Goal: Navigation & Orientation: Find specific page/section

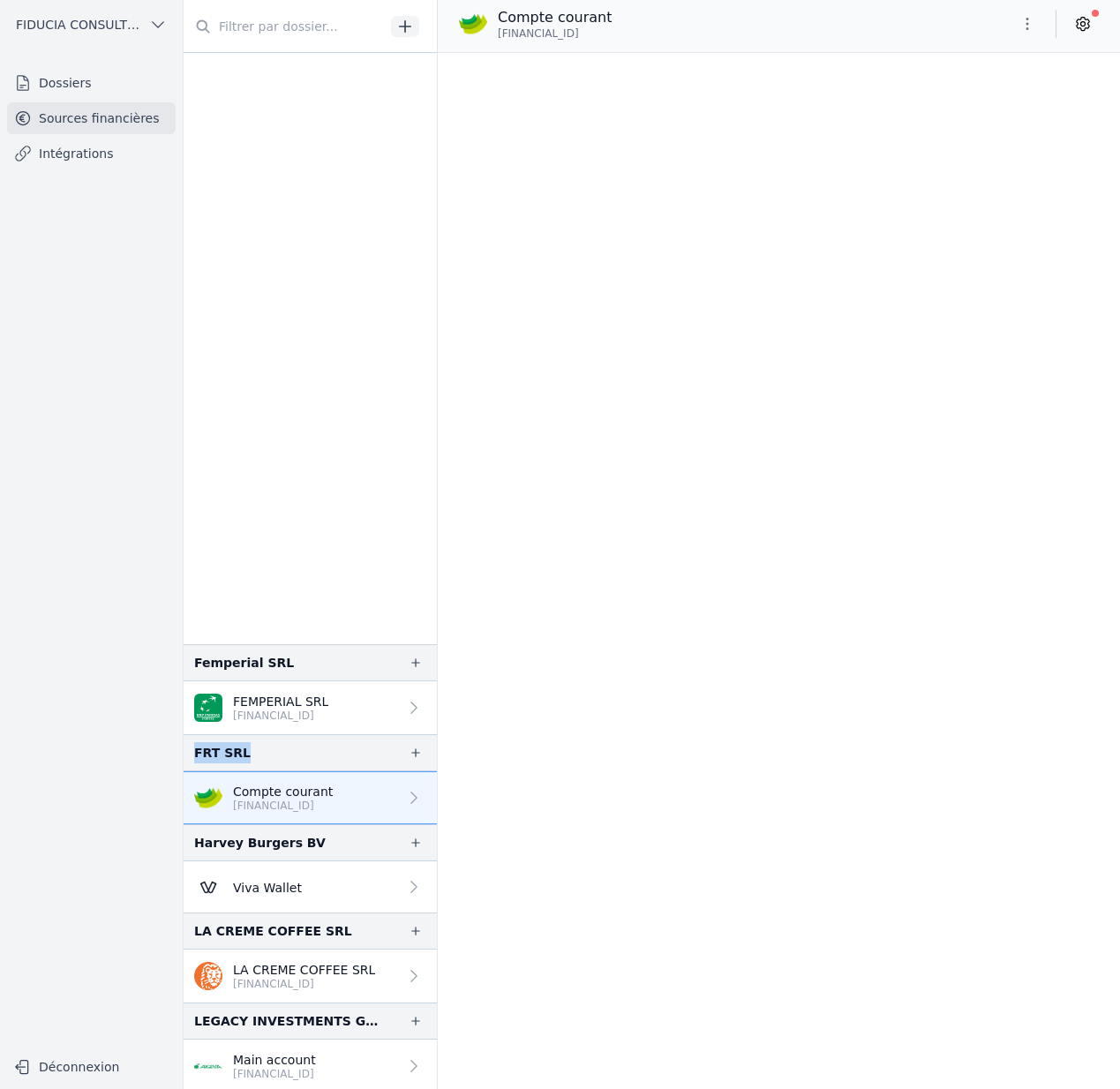
scroll to position [1729, 0]
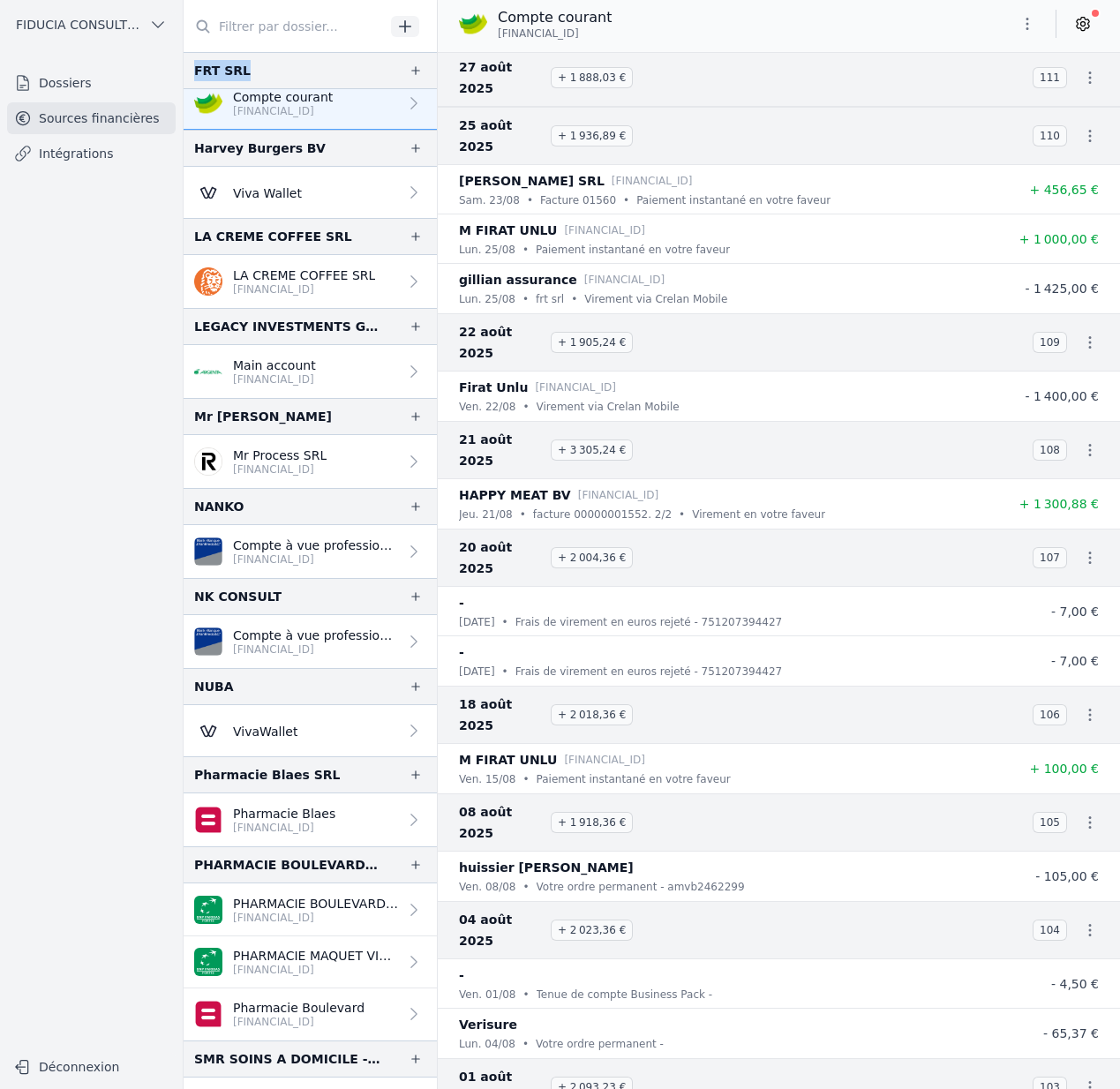
click at [67, 20] on span "FIDUCIA CONSULTING SRL" at bounding box center [78, 24] width 126 height 18
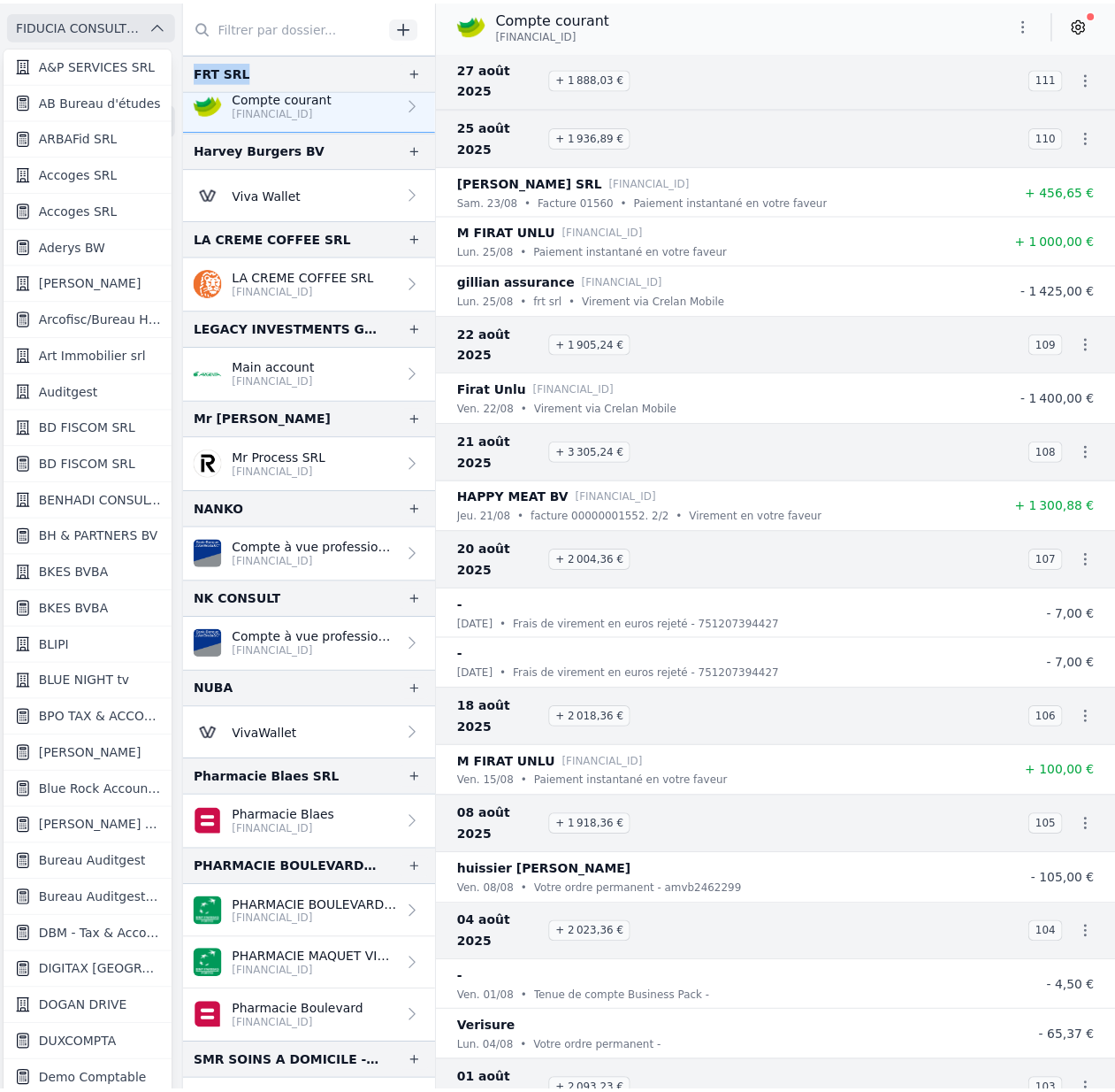
scroll to position [3, 0]
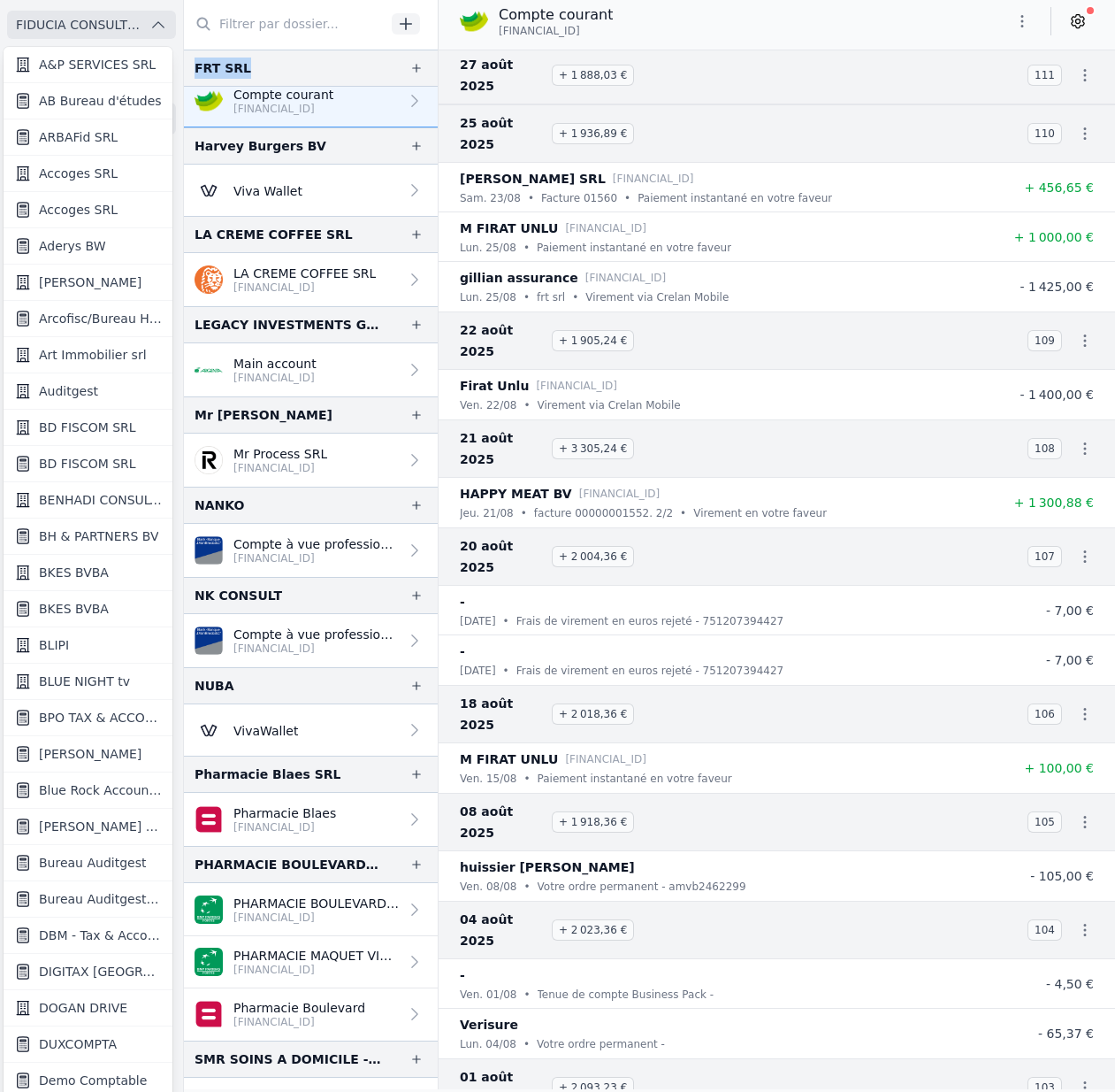
click at [89, 130] on span "ARBAFid SRL" at bounding box center [79, 137] width 79 height 18
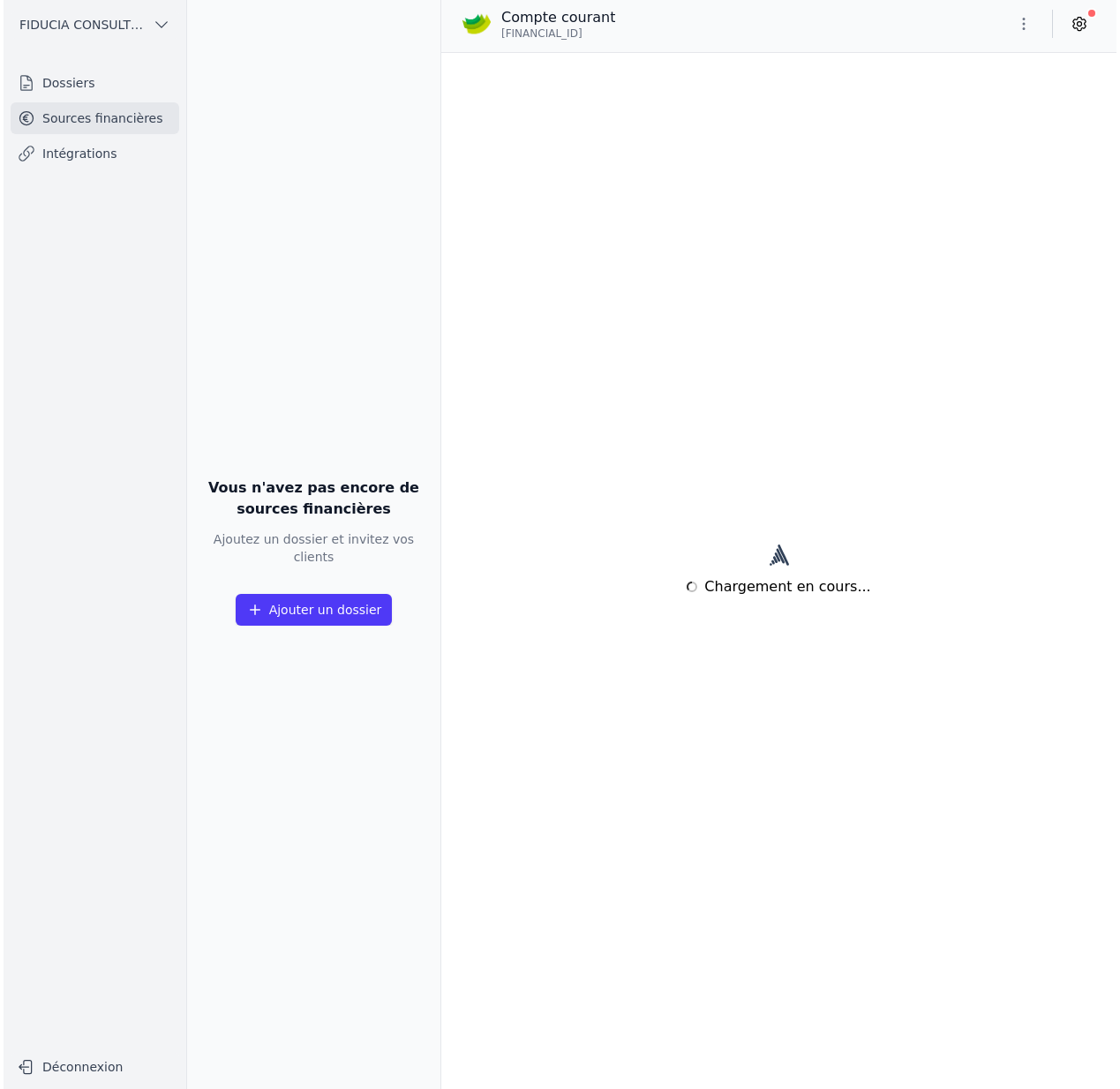
scroll to position [0, 0]
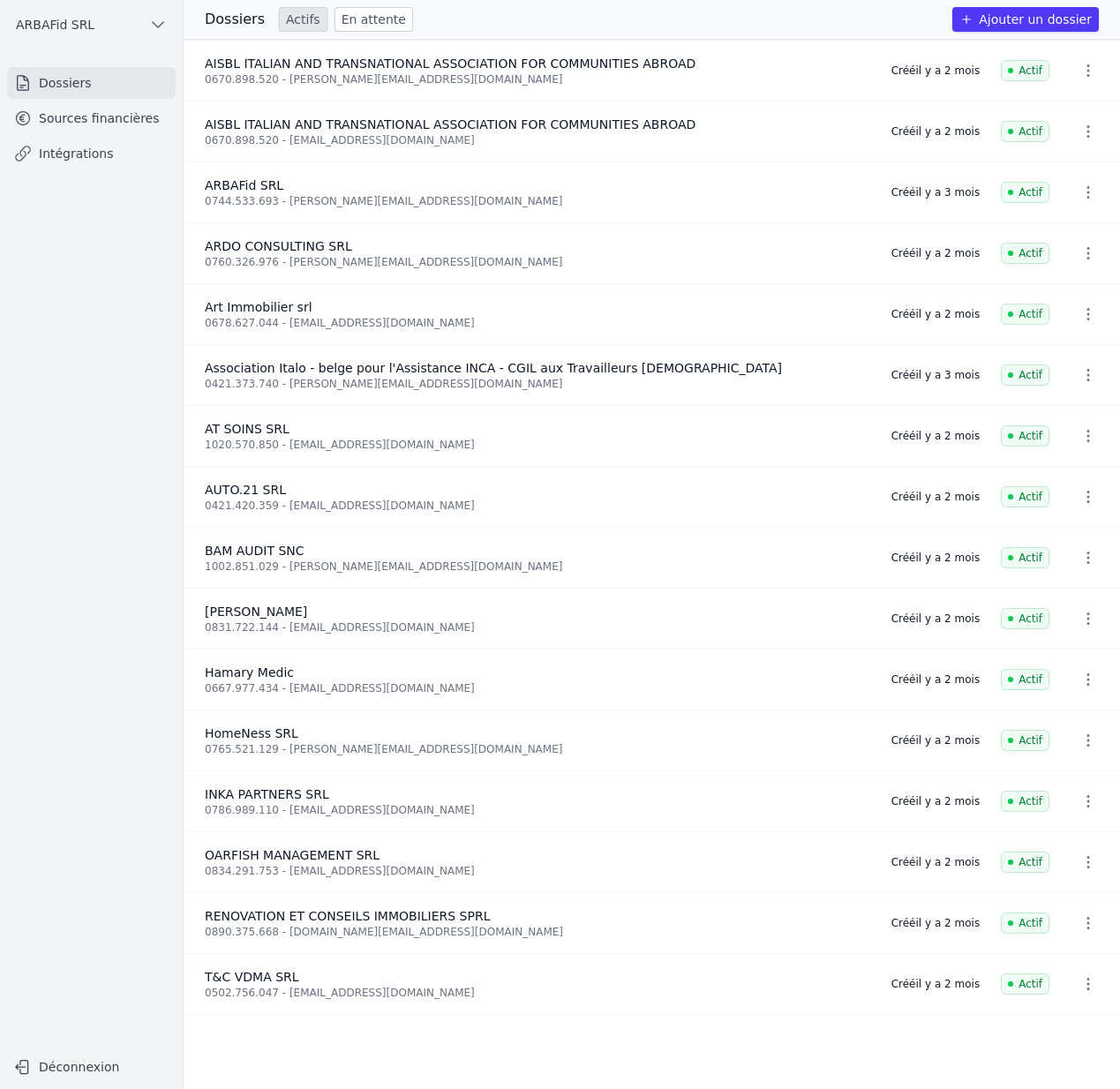
click at [100, 122] on link "Sources financières" at bounding box center [91, 119] width 169 height 32
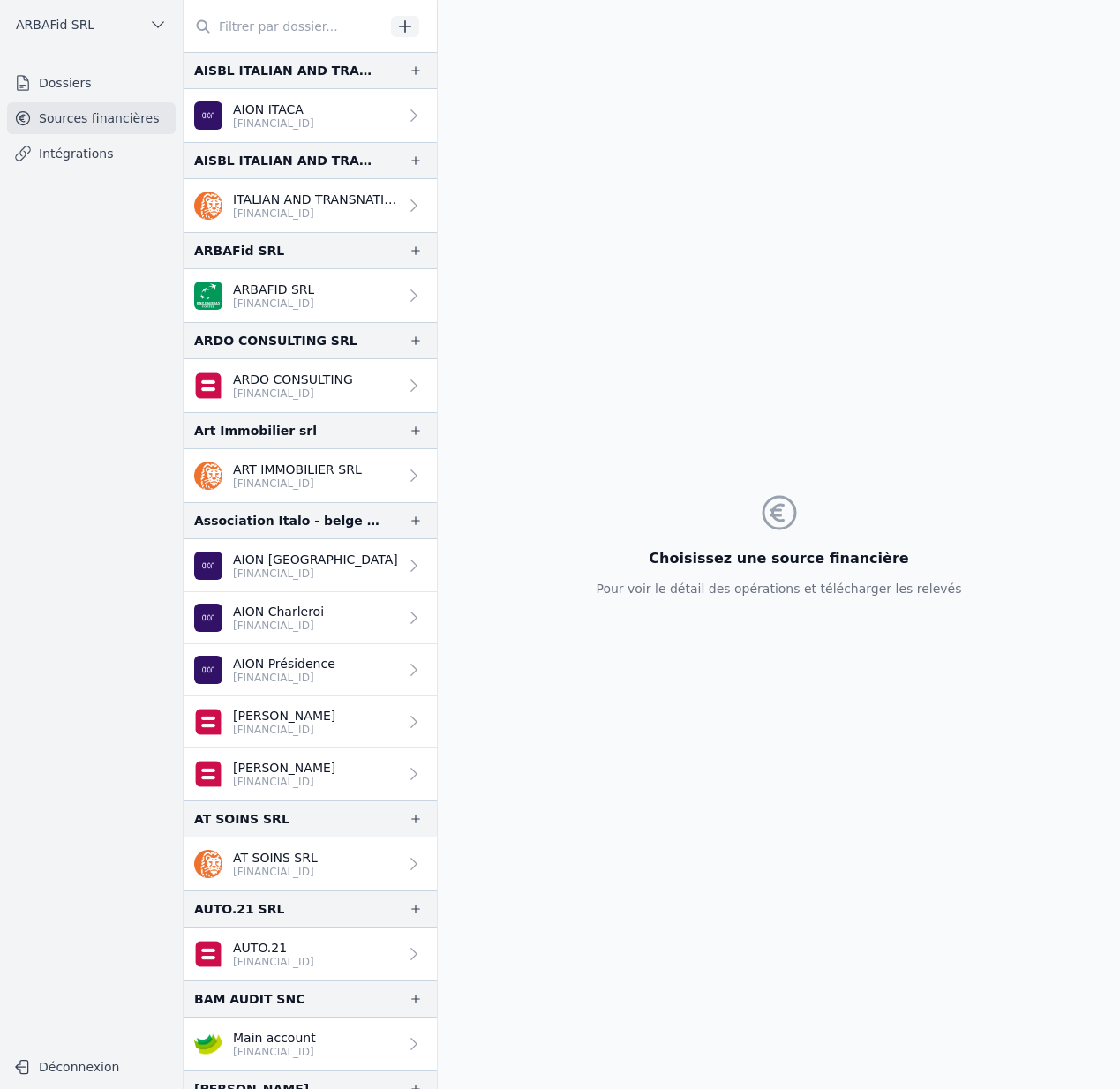
click at [300, 114] on p "AION ITACA" at bounding box center [273, 109] width 81 height 18
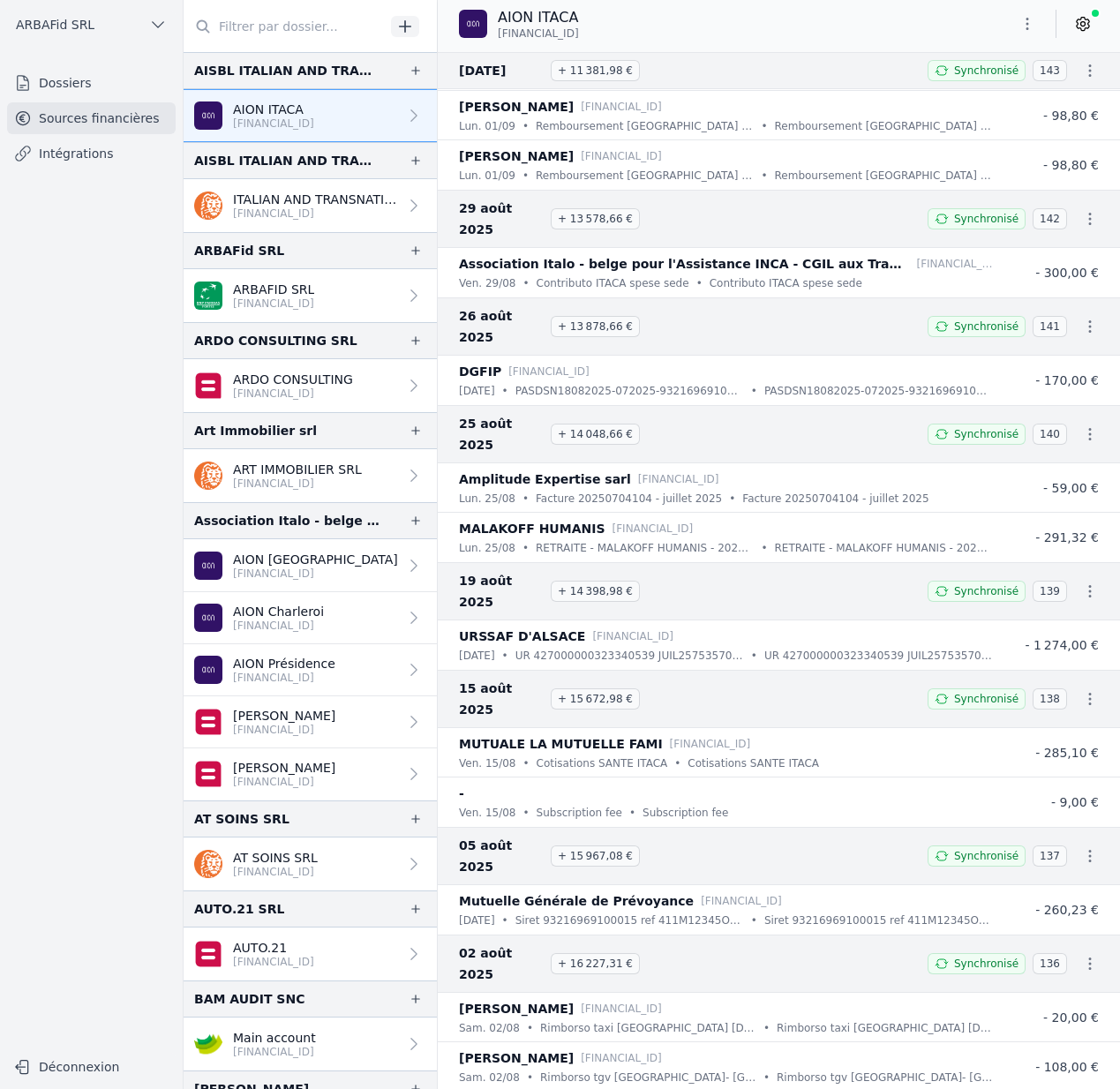
scroll to position [476, 0]
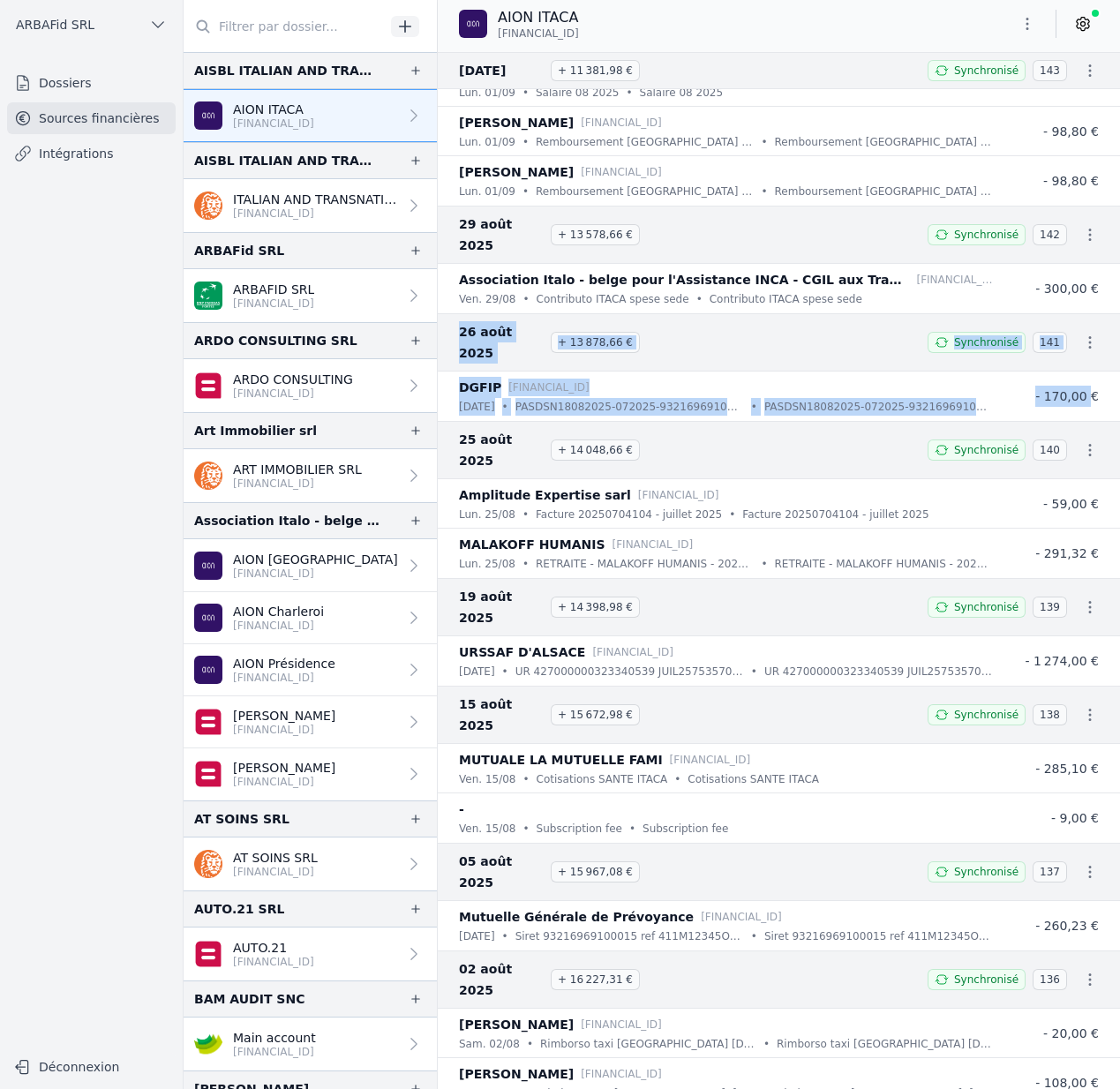
drag, startPoint x: 461, startPoint y: 305, endPoint x: 1086, endPoint y: 358, distance: 627.2
click at [1086, 358] on div "[DATE] + 13 878,66 € Synchronisé 141 DGFIP [FINANCIAL_ID] [DATE] • PASDSN180820…" at bounding box center [778, 367] width 682 height 107
click at [1086, 389] on span "- 170,00 €" at bounding box center [1067, 396] width 63 height 14
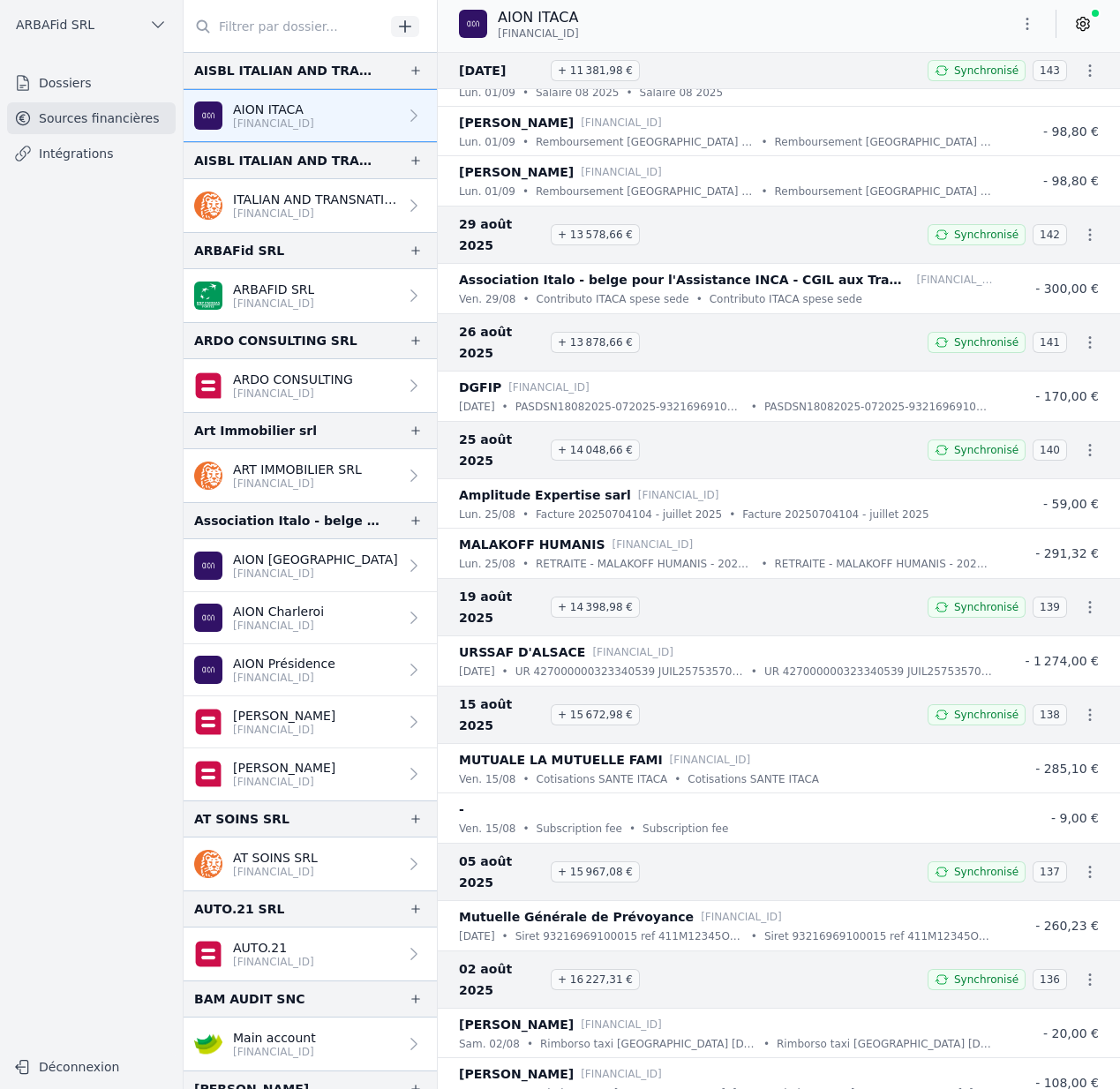
click at [106, 28] on button "ARBAFid SRL" at bounding box center [91, 24] width 169 height 28
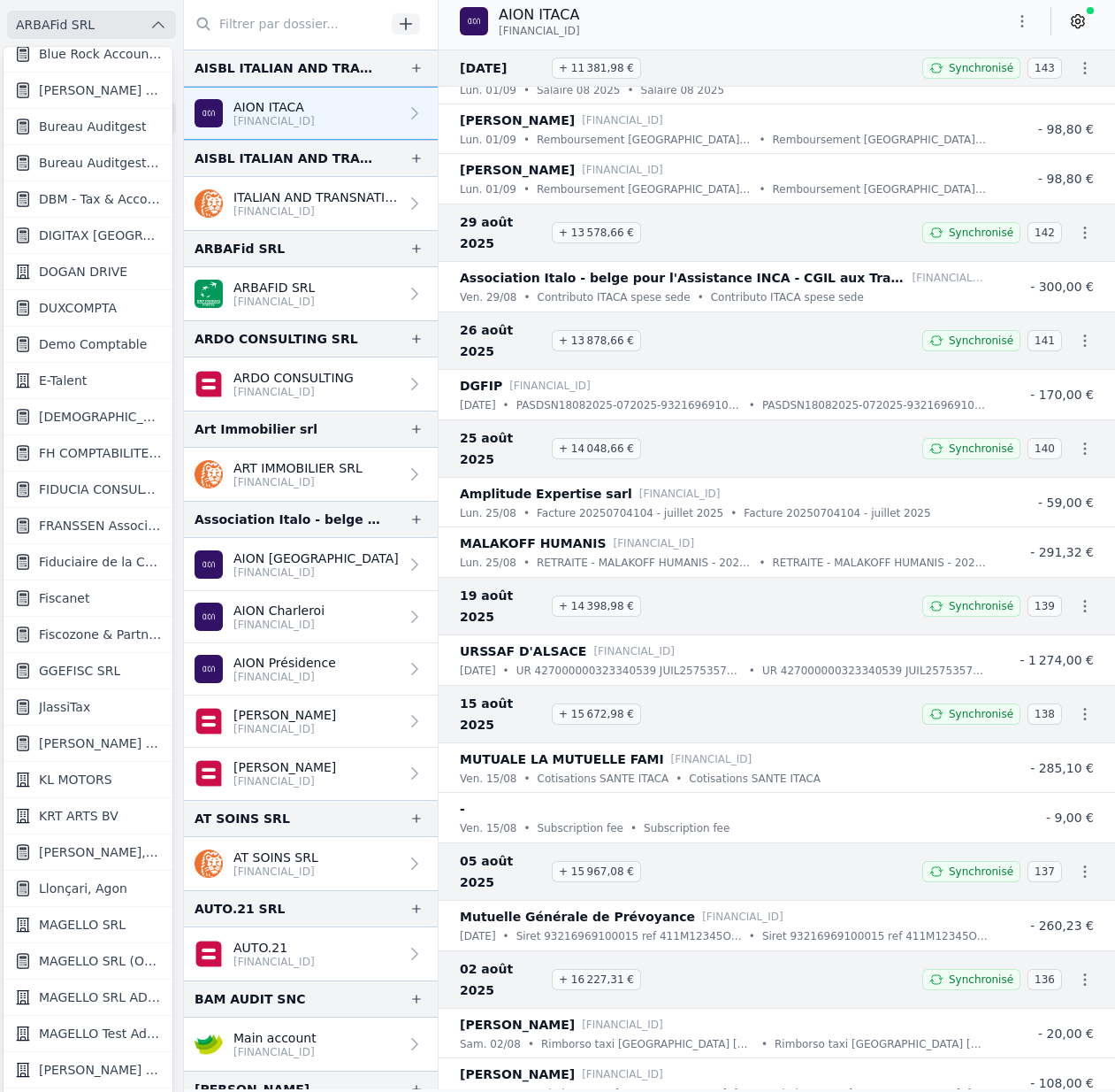
scroll to position [736, 0]
click at [99, 737] on span "[PERSON_NAME] ET PARTNERS SRL" at bounding box center [100, 743] width 123 height 18
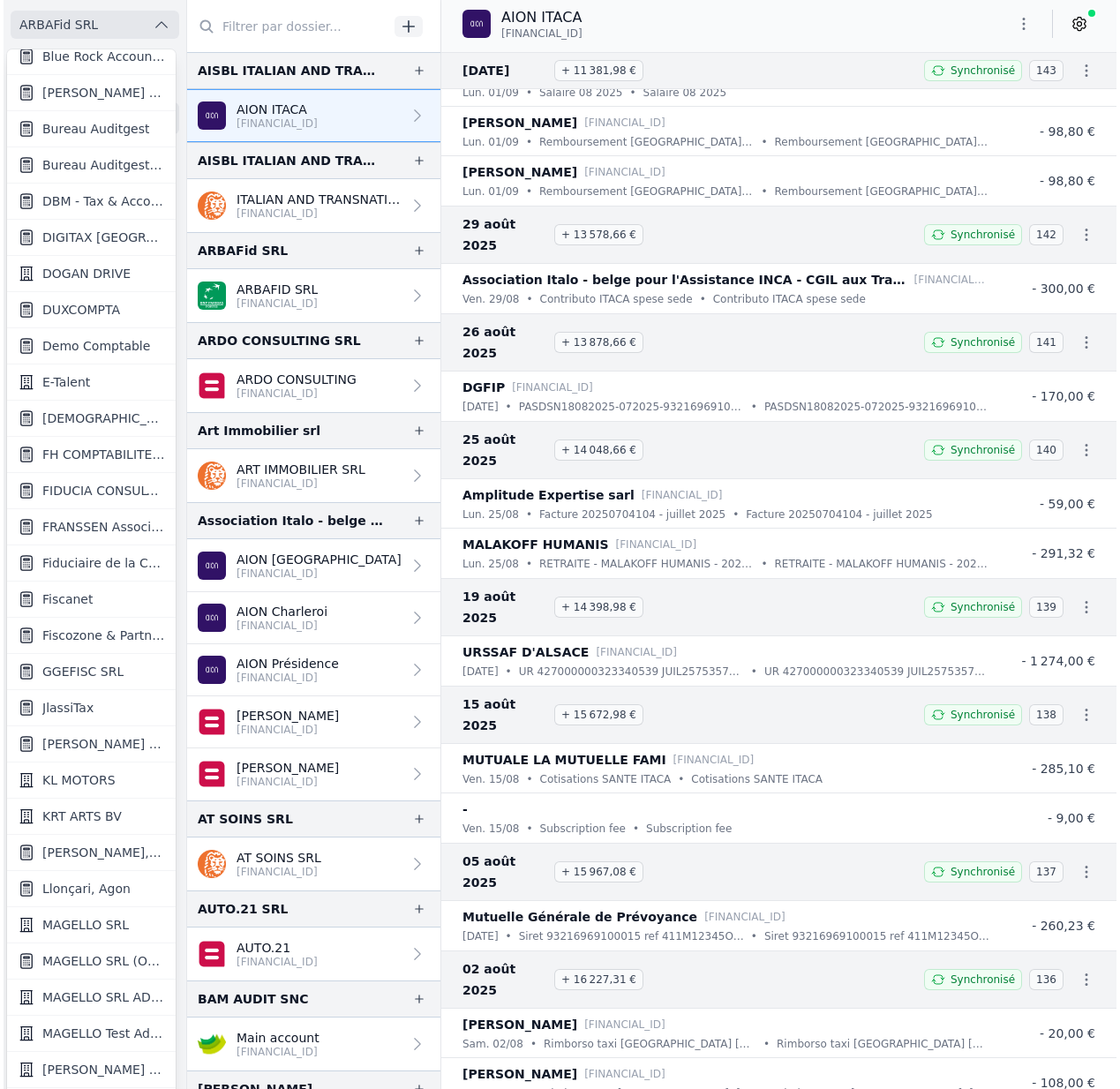
scroll to position [0, 0]
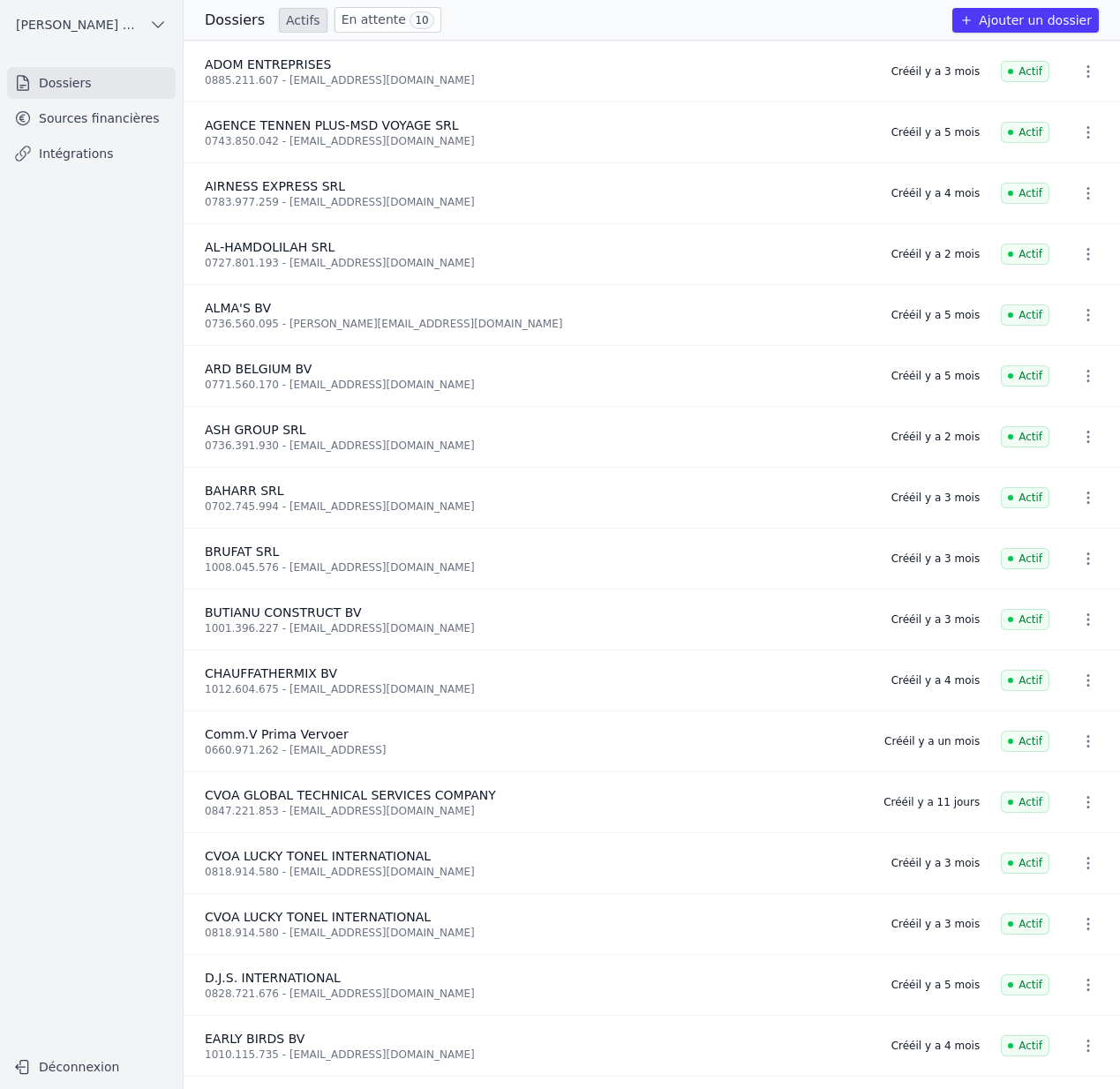
click at [94, 104] on link "Sources financières" at bounding box center [91, 119] width 169 height 32
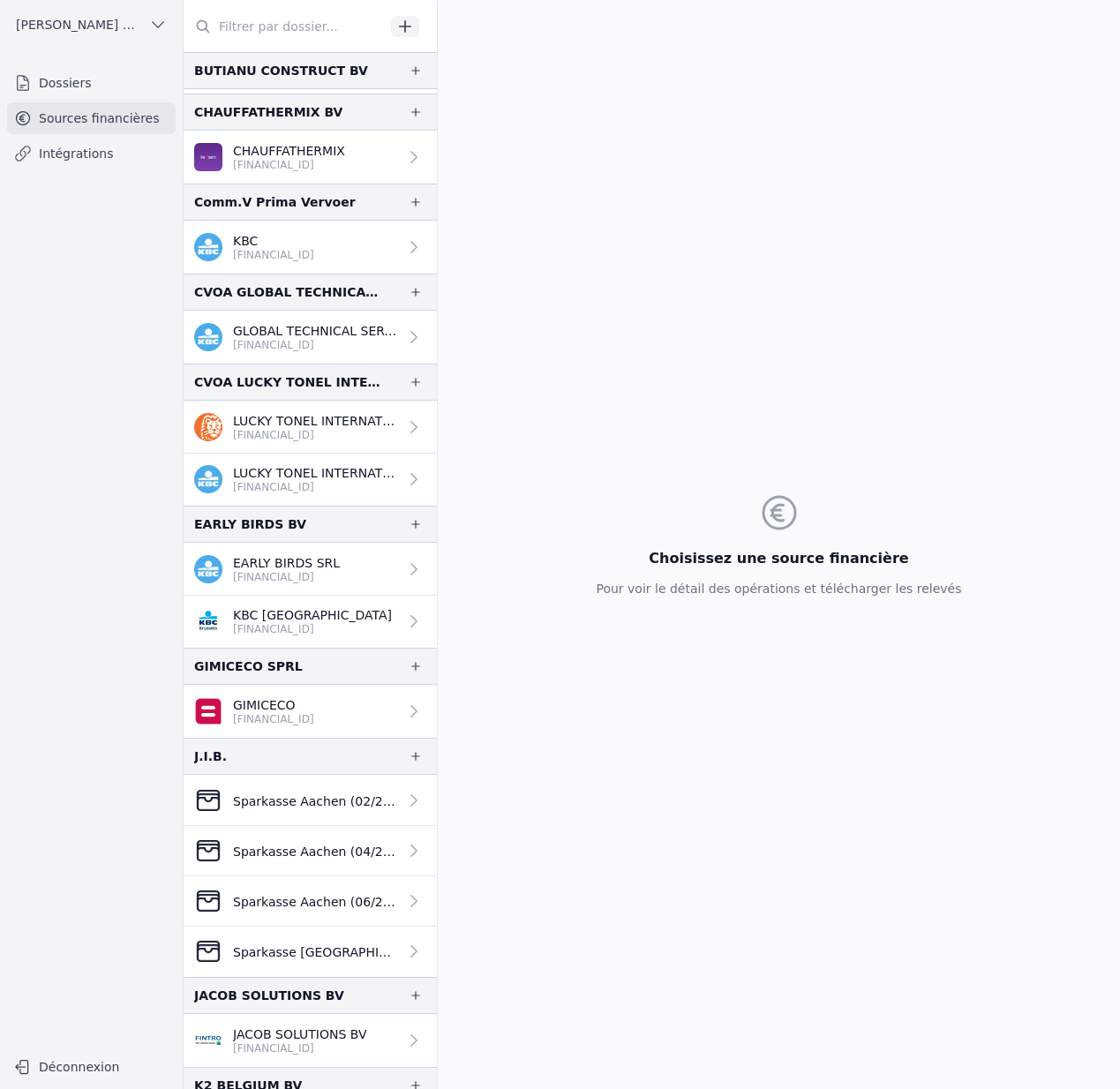
scroll to position [699, 0]
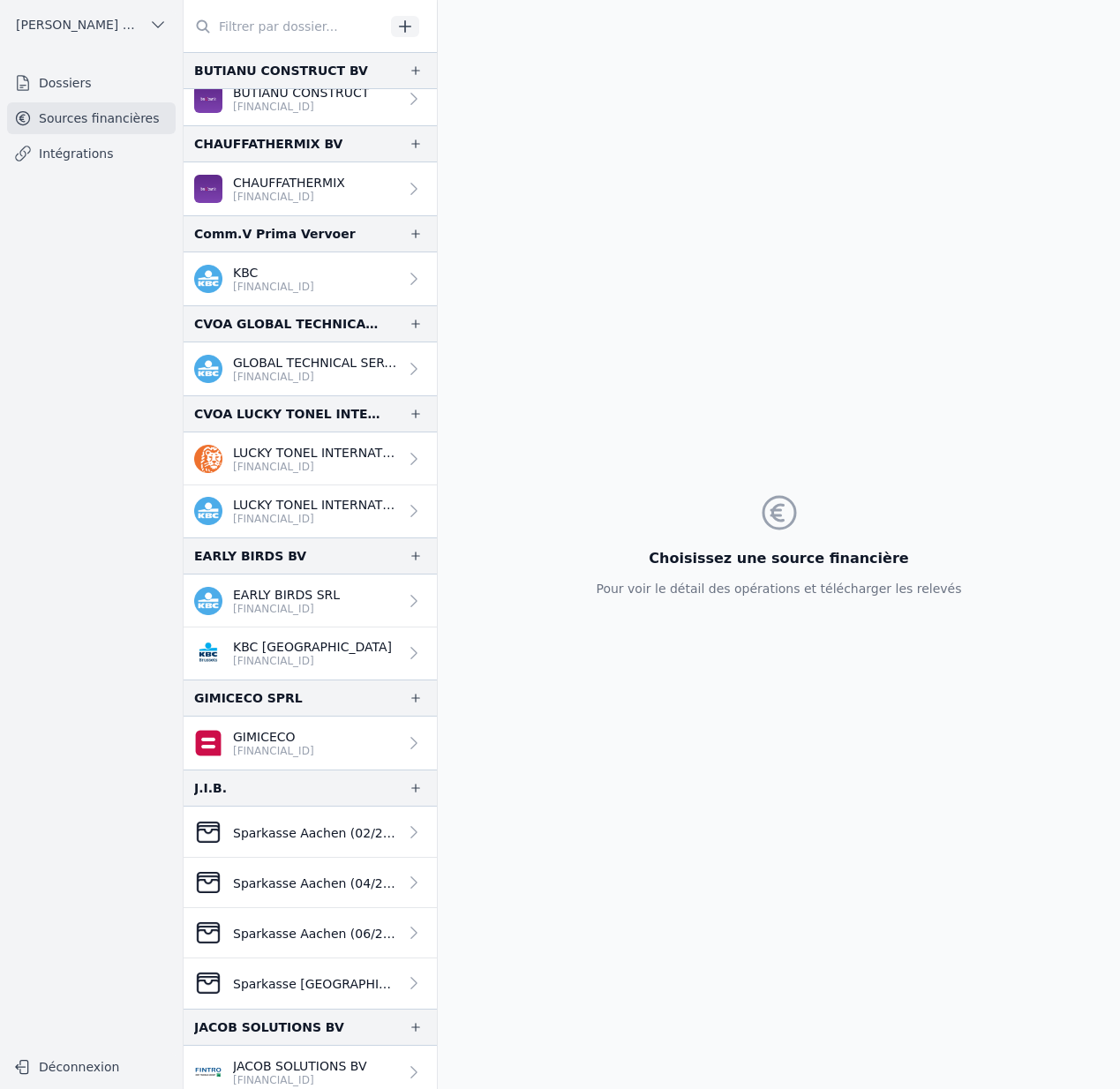
click at [335, 366] on p "GLOBAL TECHNICAL SERVICES COMPANY C" at bounding box center [315, 362] width 165 height 18
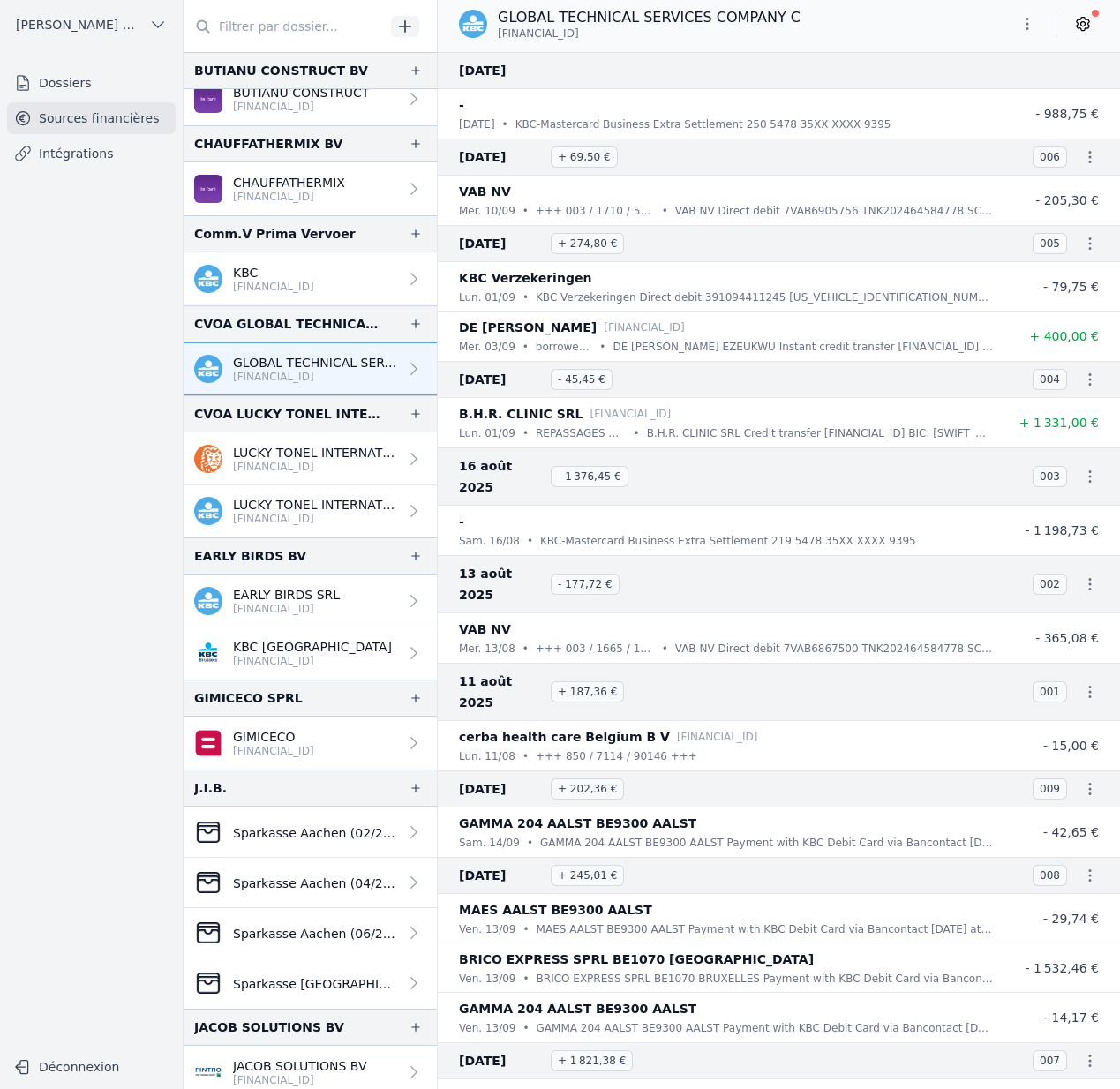
click at [115, 15] on button "[PERSON_NAME] ET PARTNERS SRL" at bounding box center [91, 24] width 169 height 28
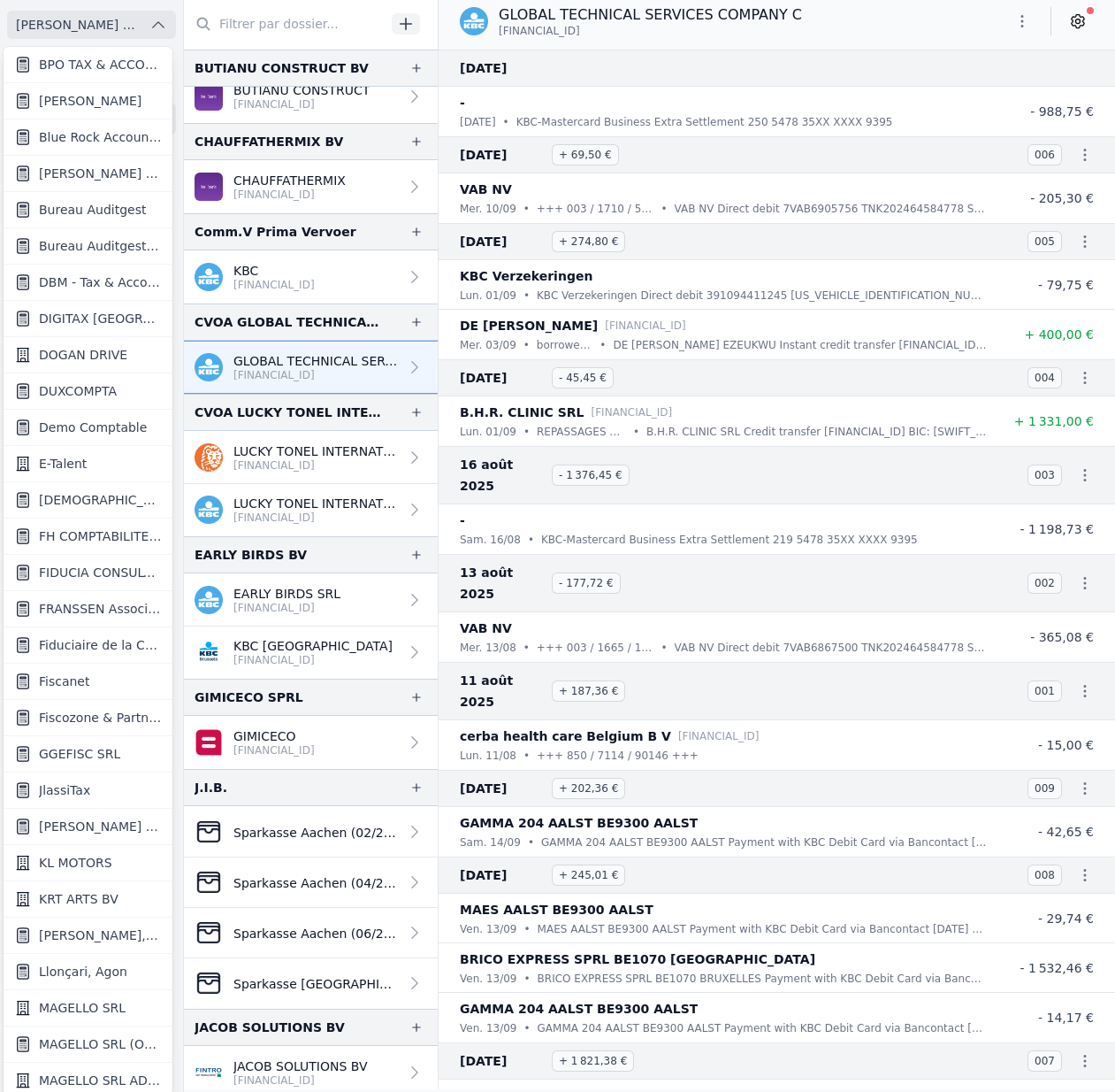
scroll to position [656, 0]
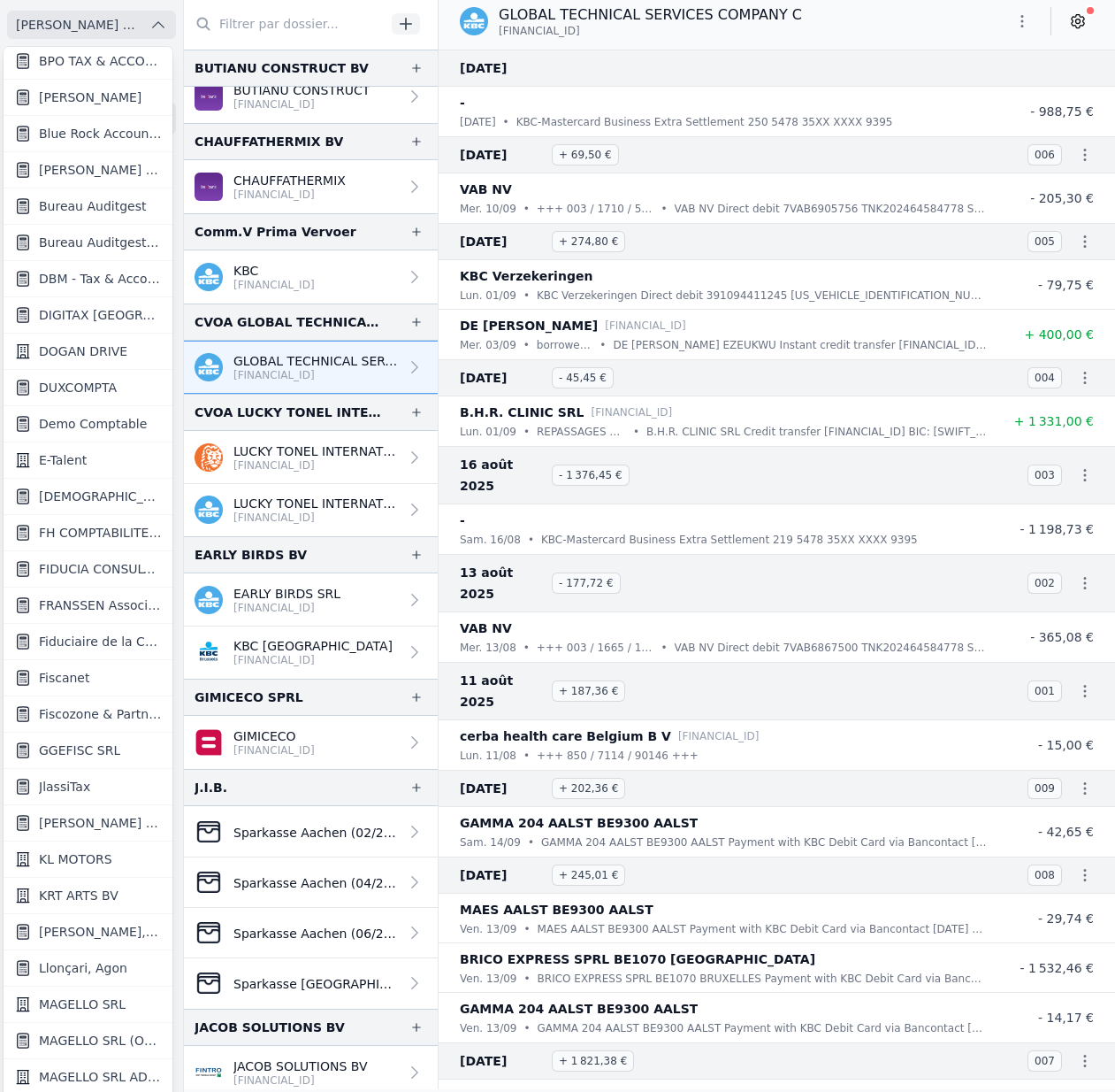
click at [98, 576] on link "FIDUCIA CONSULTING SRL" at bounding box center [88, 569] width 169 height 36
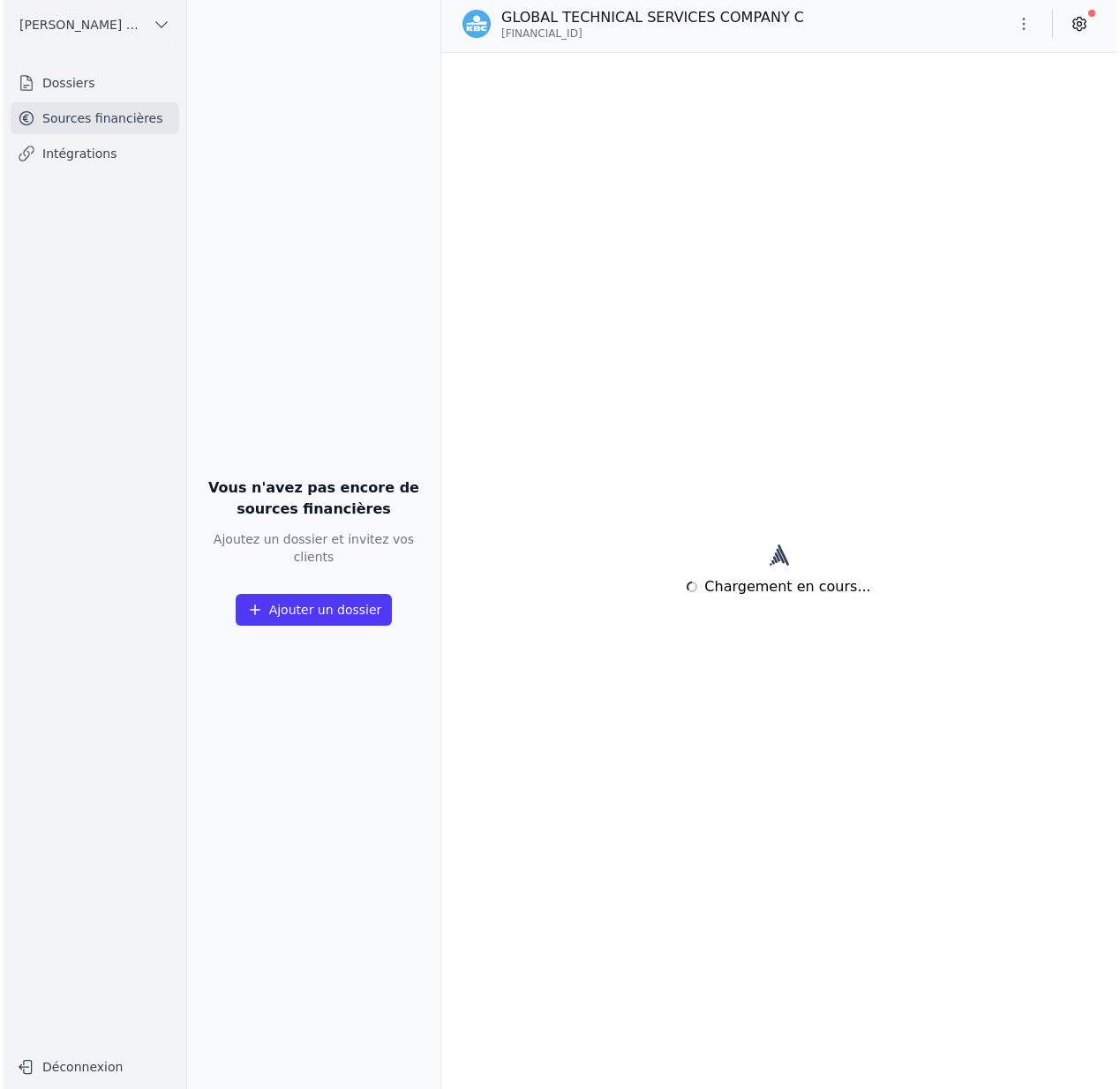
scroll to position [0, 0]
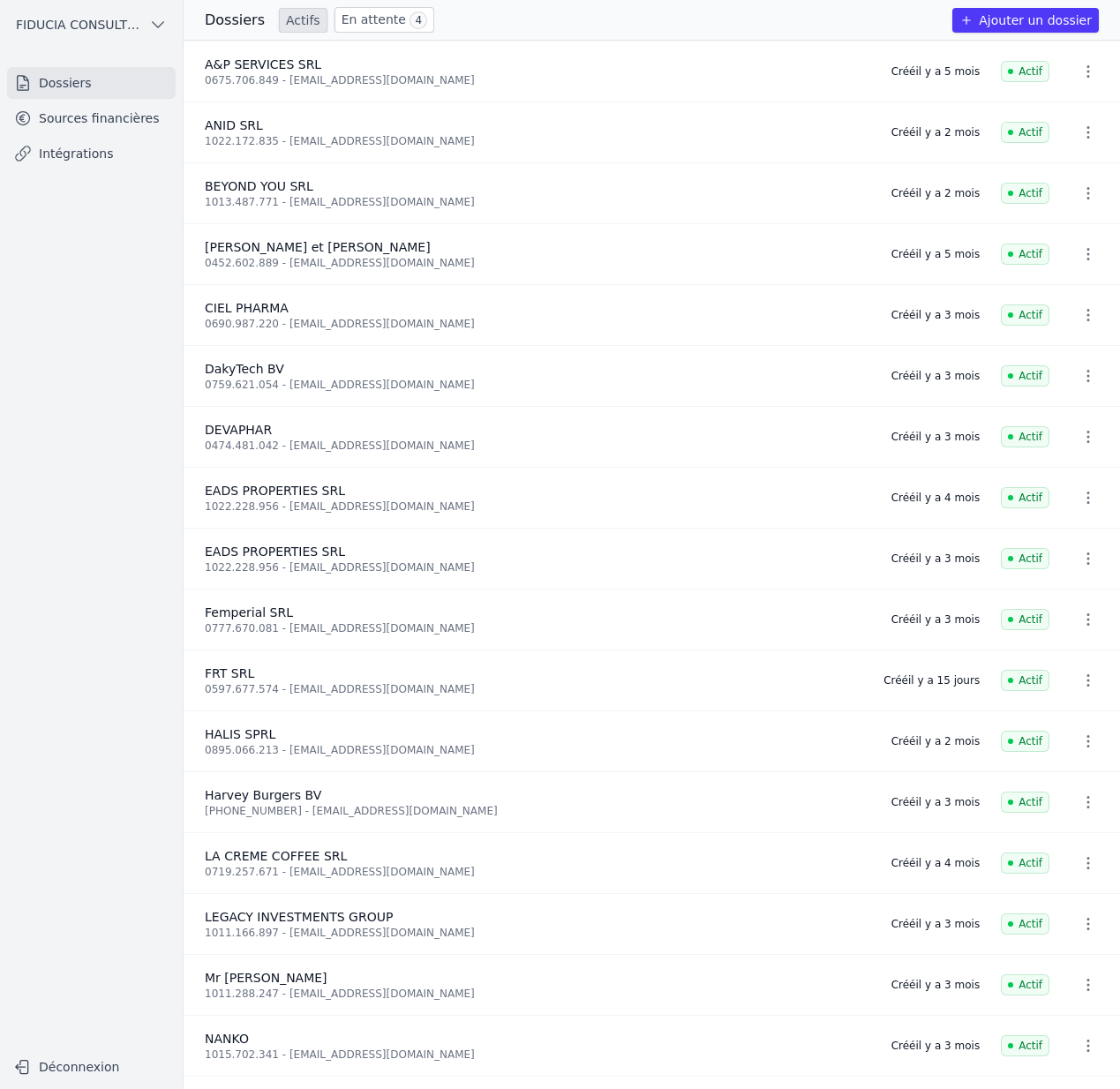
click at [139, 125] on link "Sources financières" at bounding box center [91, 119] width 169 height 32
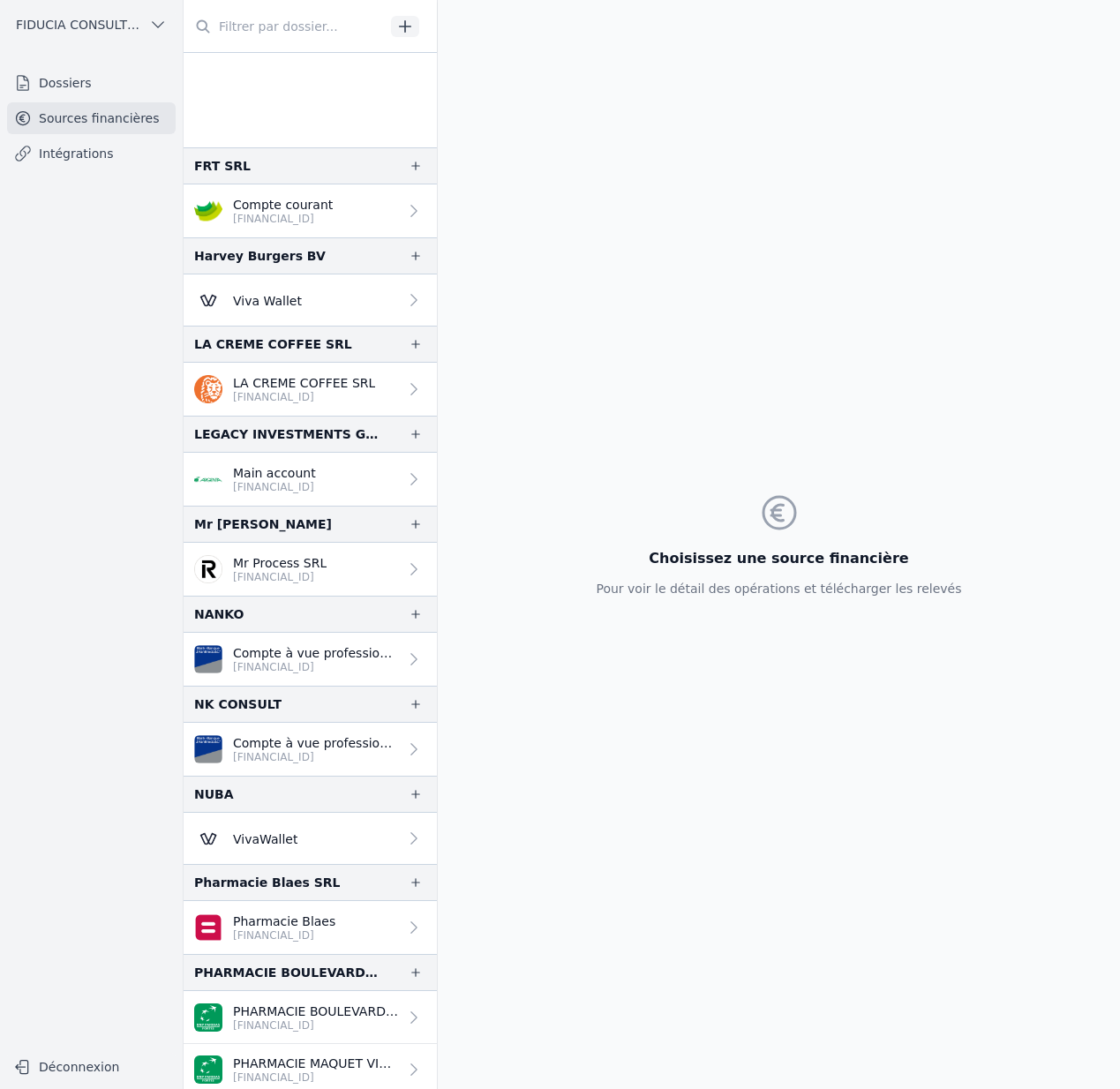
scroll to position [876, 0]
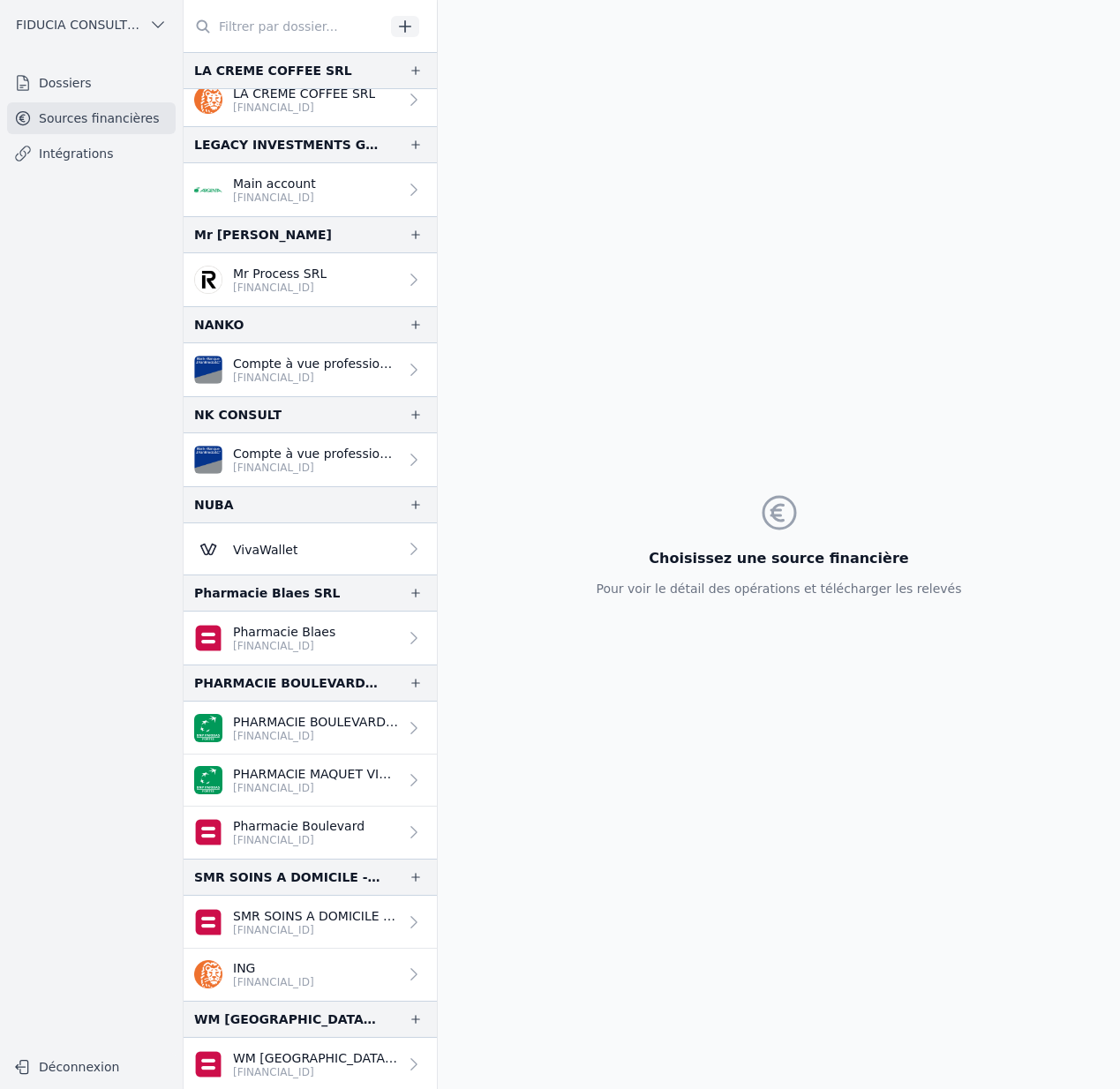
click at [304, 632] on p "Pharmacie Blaes" at bounding box center [285, 631] width 103 height 18
